Goal: Information Seeking & Learning: Compare options

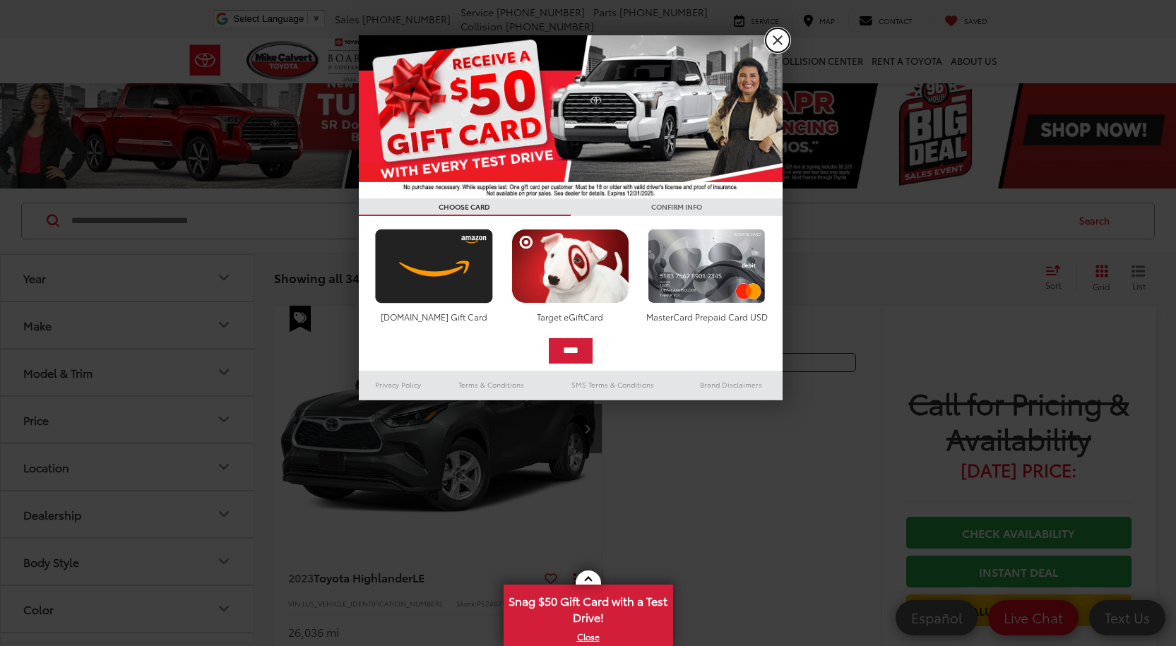
click at [778, 39] on link "X" at bounding box center [778, 40] width 24 height 24
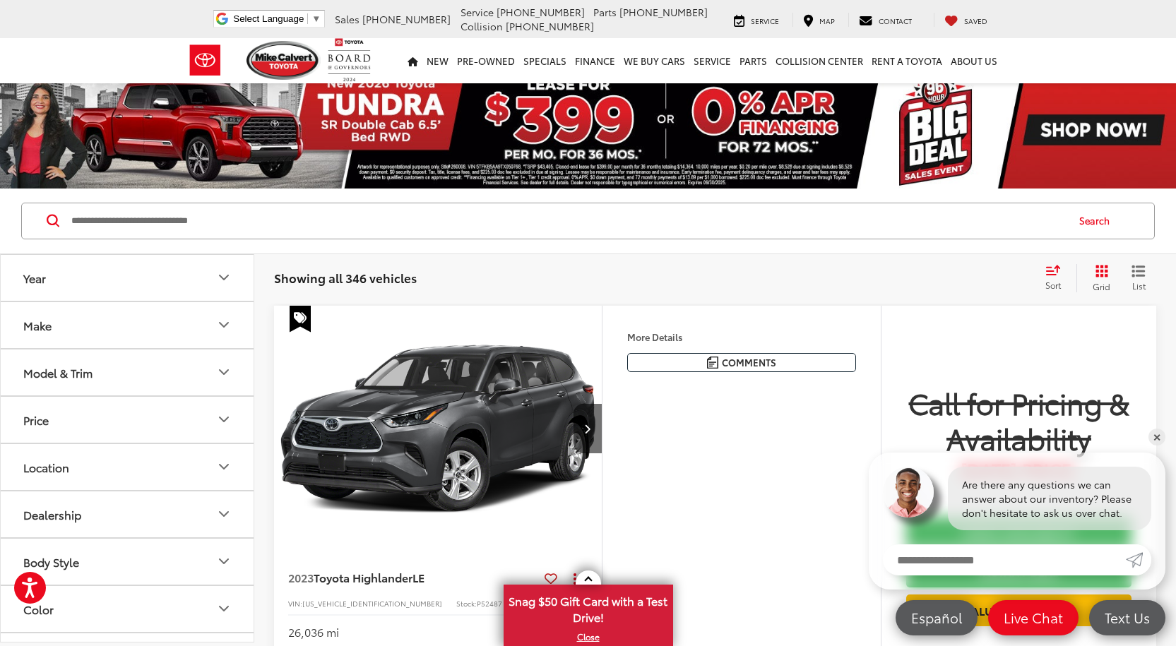
click at [1041, 285] on div "Sort" at bounding box center [1057, 278] width 38 height 28
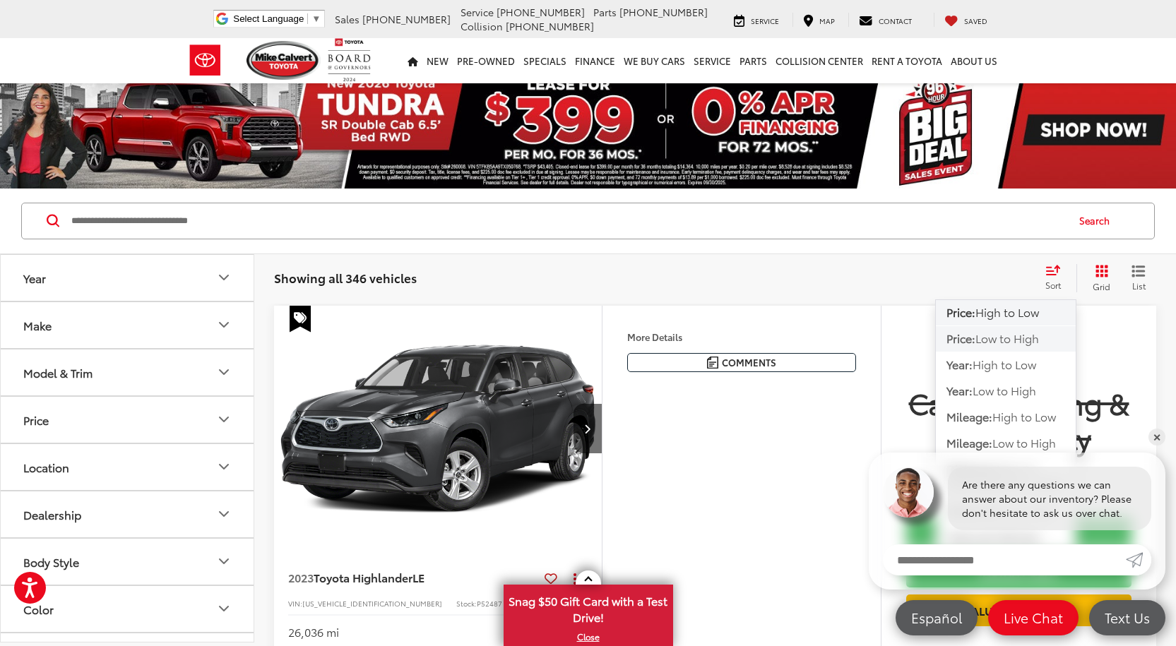
click at [1029, 336] on span "Low to High" at bounding box center [1007, 338] width 64 height 16
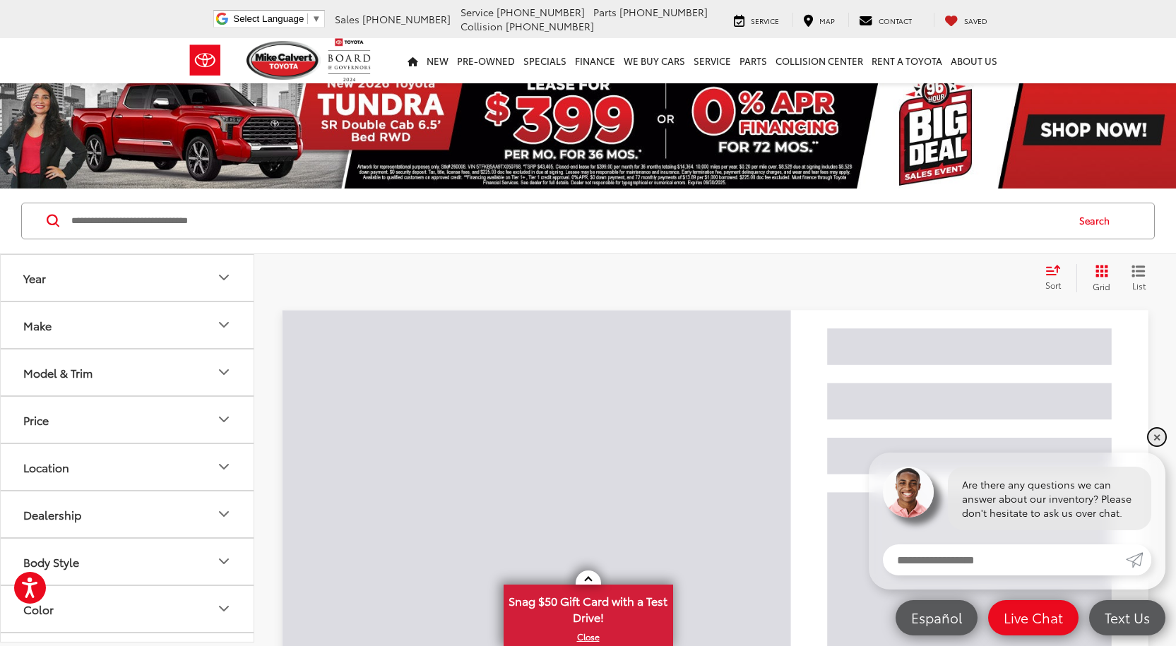
click at [1156, 441] on link "✕" at bounding box center [1156, 437] width 17 height 17
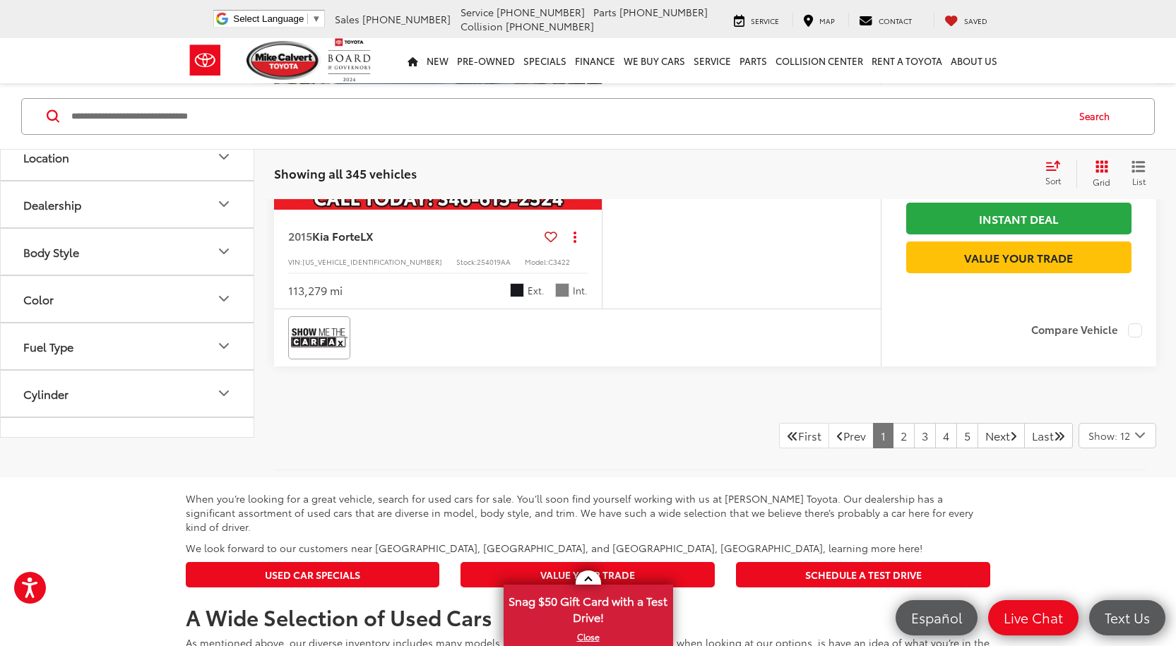
scroll to position [5085, 0]
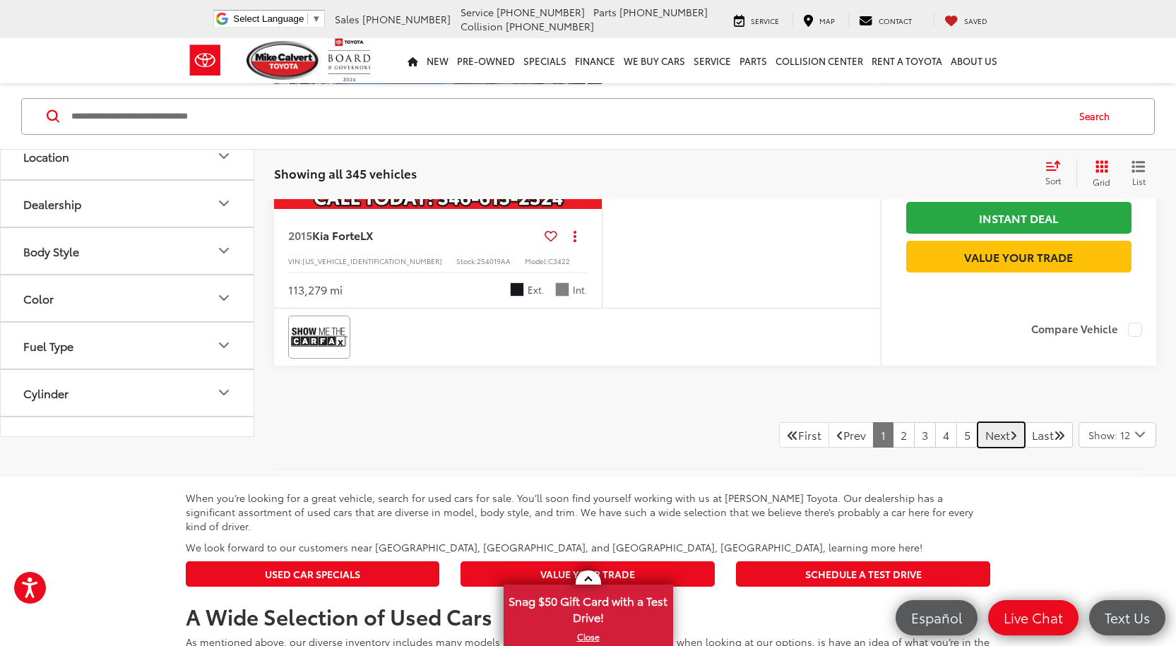
click at [994, 434] on link "Next" at bounding box center [1000, 434] width 47 height 25
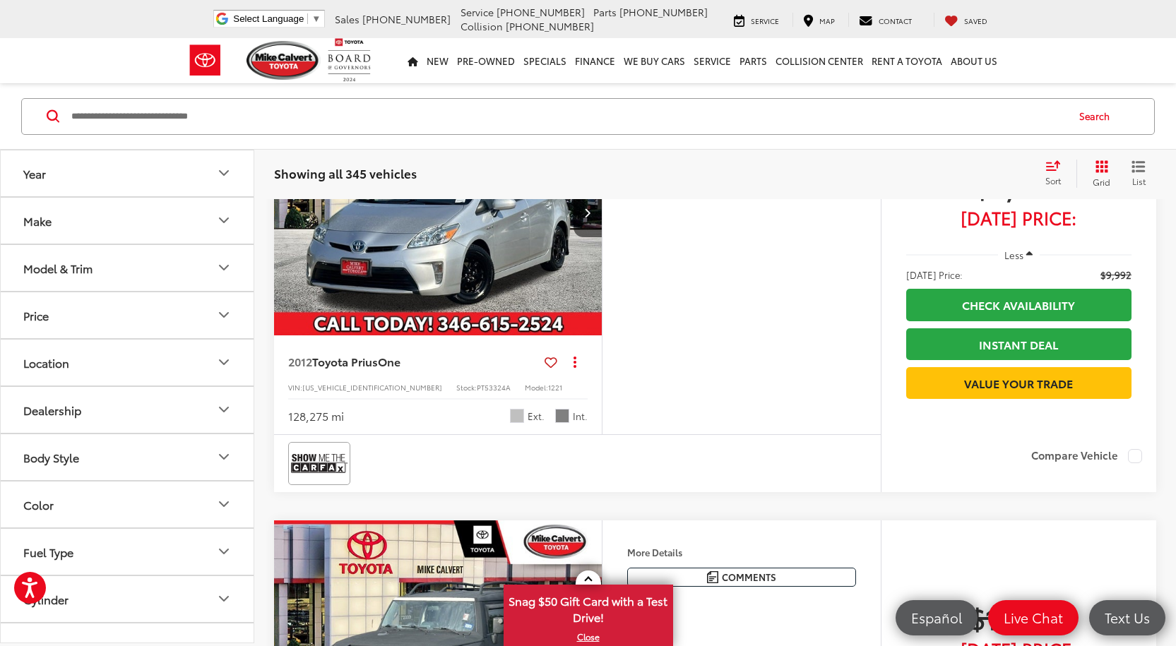
scroll to position [3848, 0]
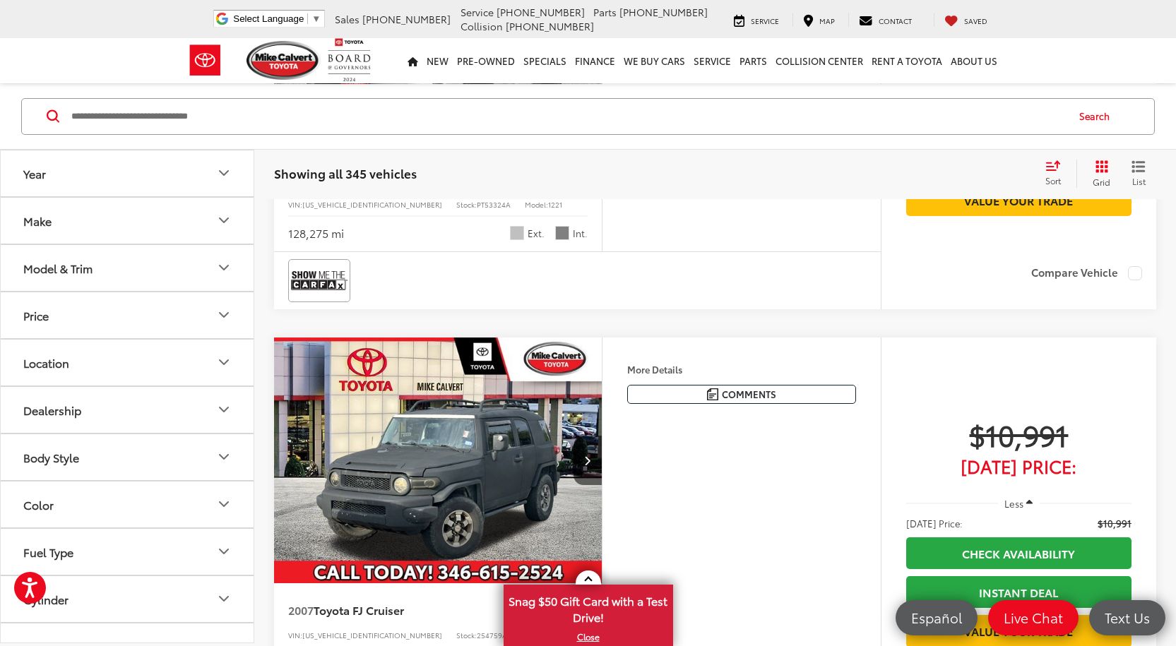
click at [133, 460] on button "Body Style" at bounding box center [128, 457] width 254 height 46
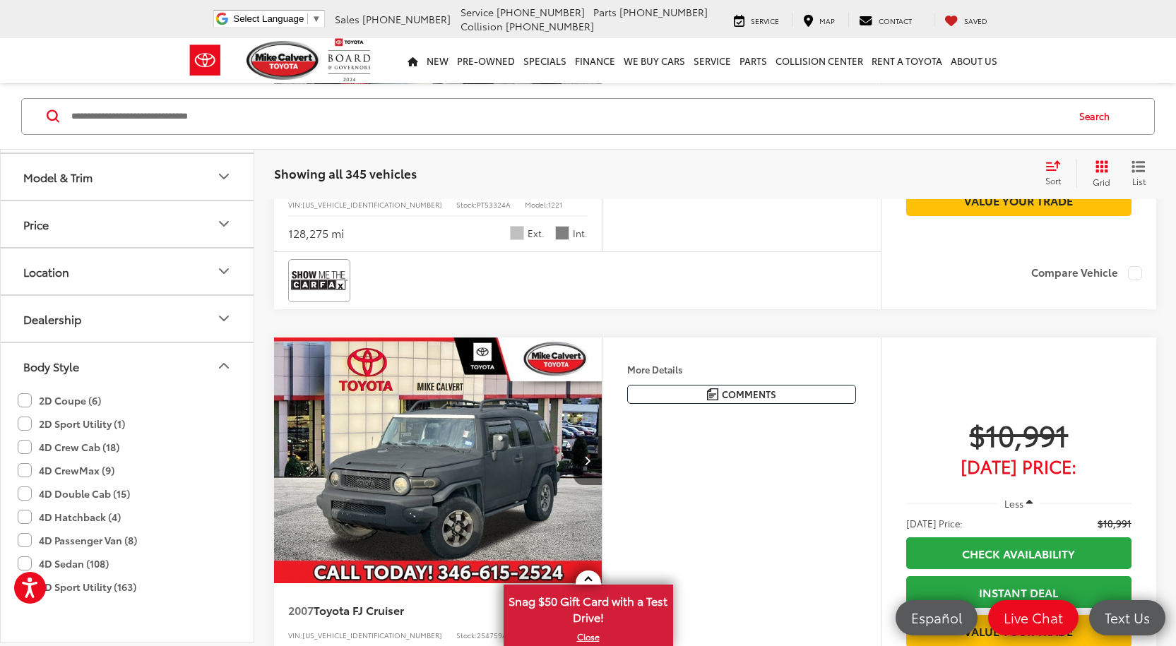
scroll to position [212, 0]
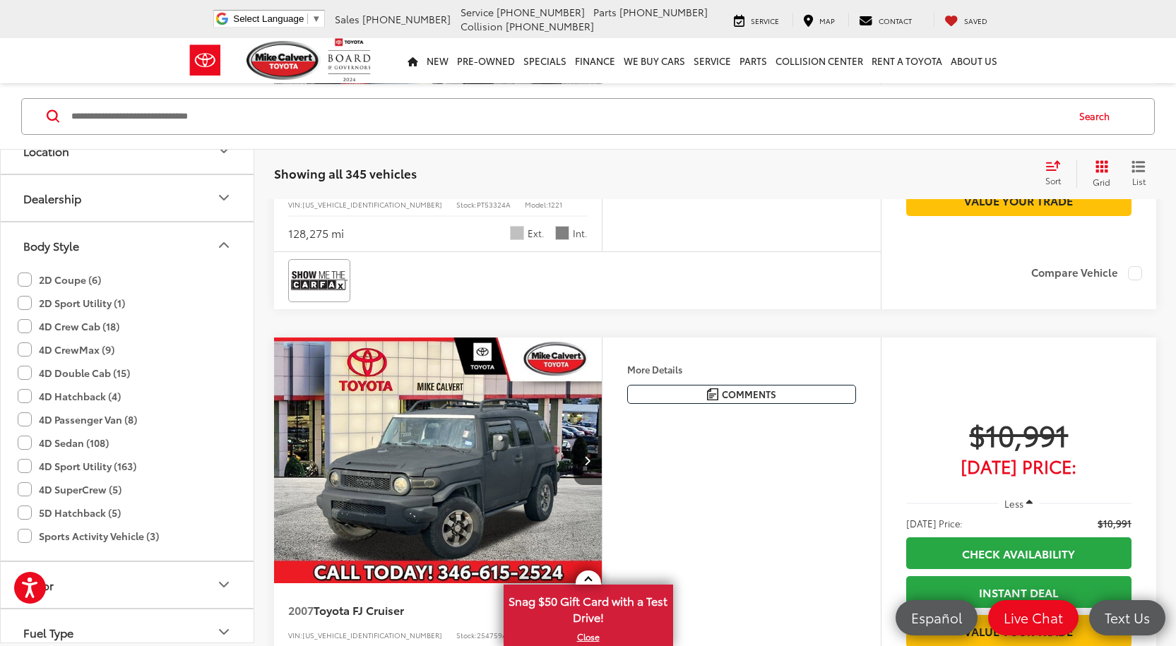
click at [82, 372] on label "4D Double Cab (15)" at bounding box center [74, 372] width 112 height 23
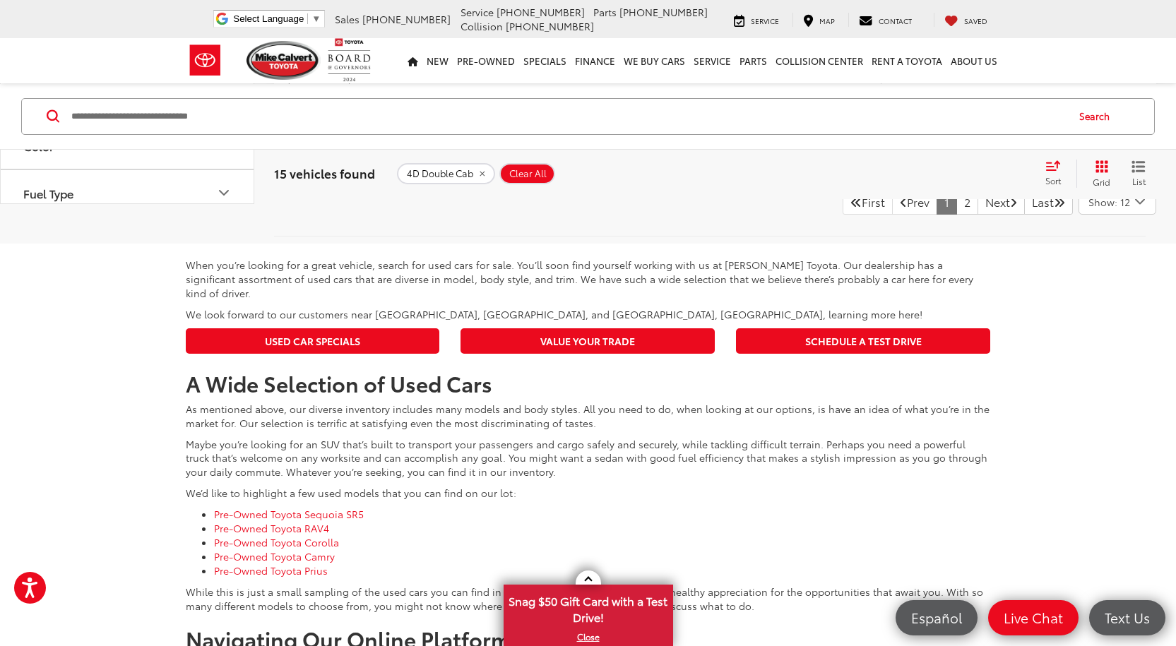
scroll to position [5331, 0]
